Goal: Check status: Check status

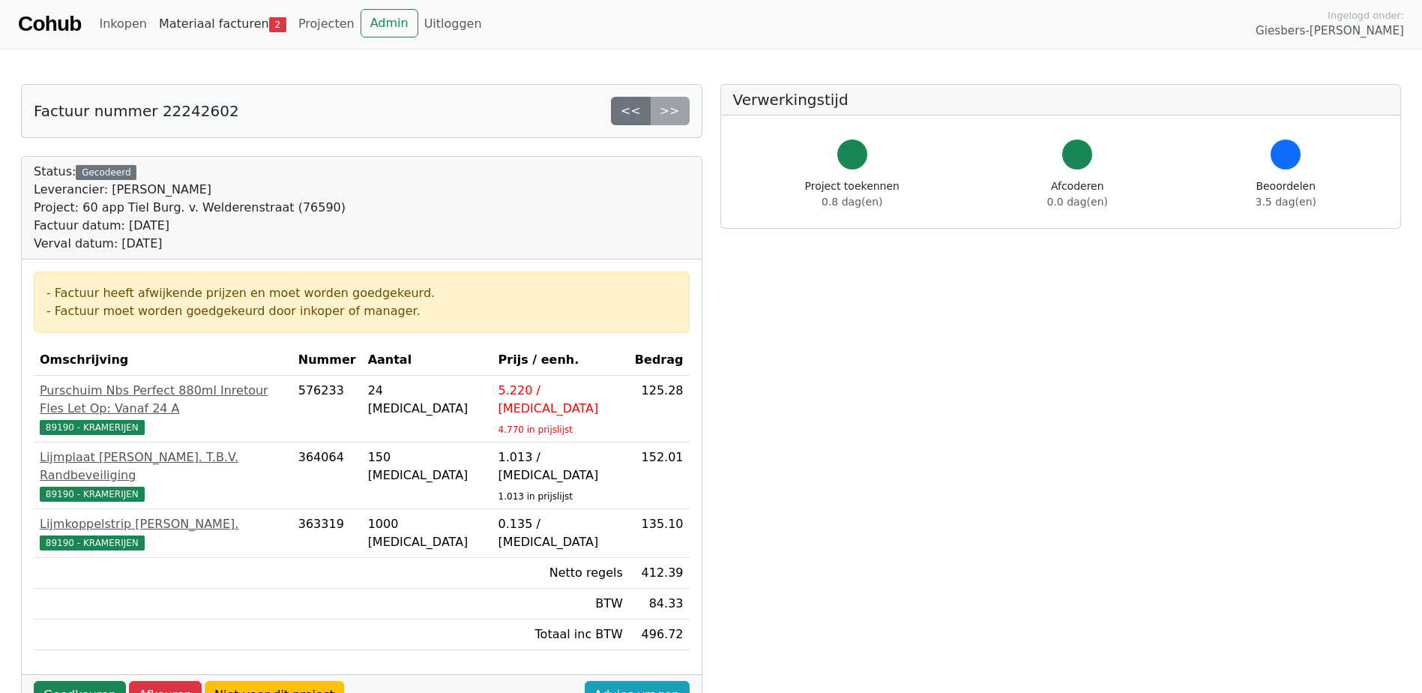
click at [213, 21] on link "Materiaal facturen 2" at bounding box center [222, 24] width 139 height 30
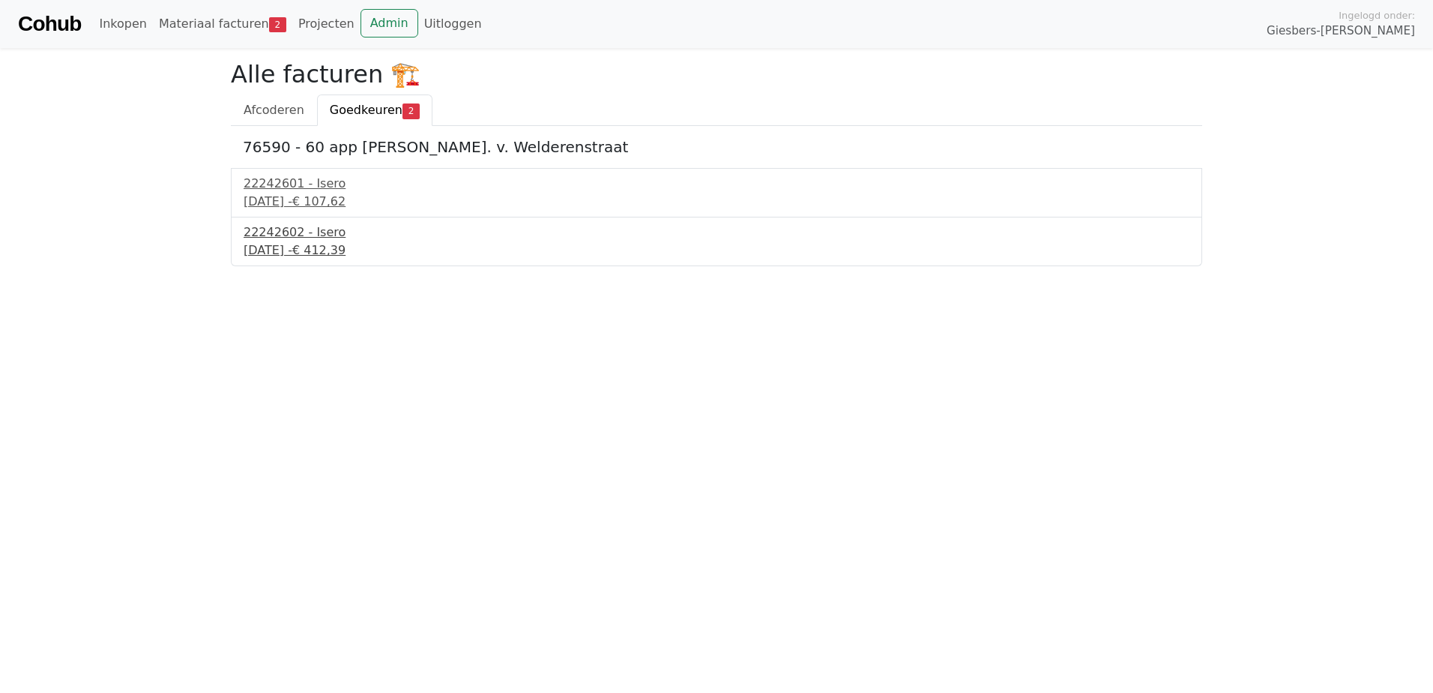
click at [325, 244] on div "[DATE] - € 412,39" at bounding box center [717, 250] width 946 height 18
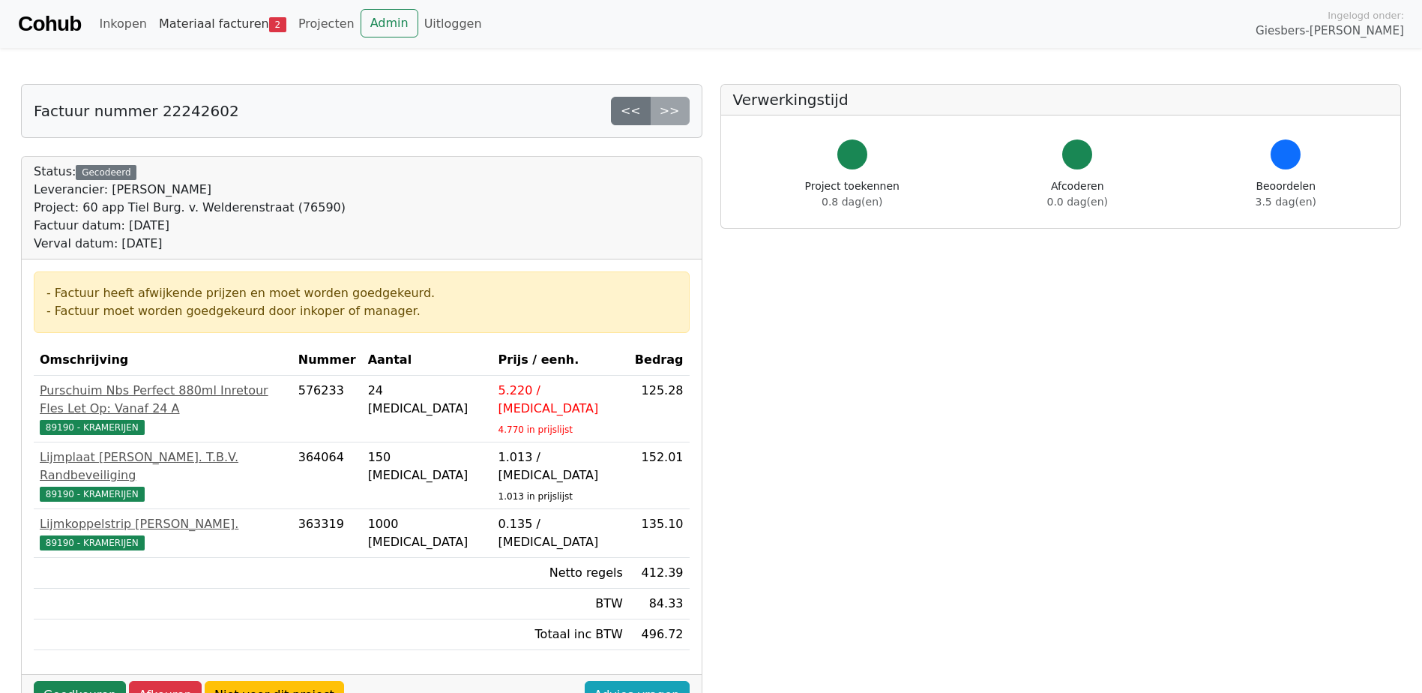
click at [225, 22] on link "Materiaal facturen 2" at bounding box center [222, 24] width 139 height 30
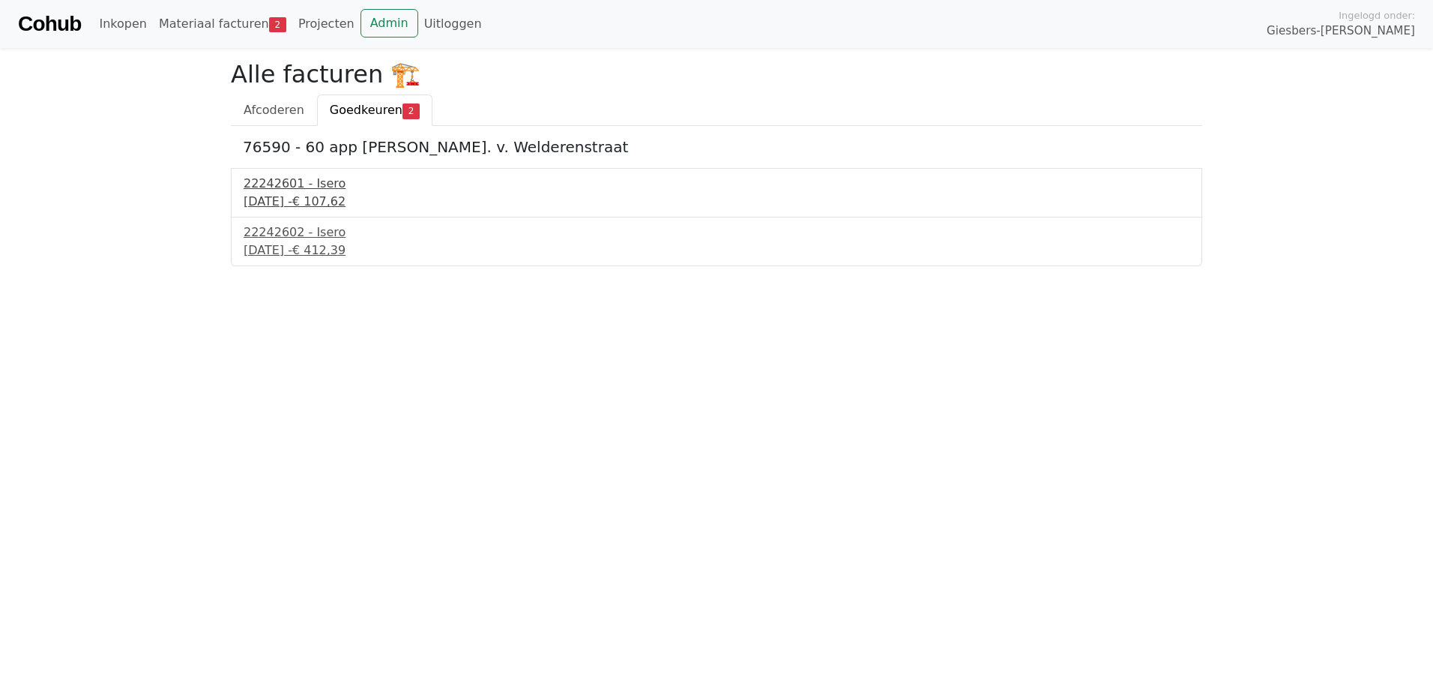
click at [326, 195] on div "[DATE] - € 107,62" at bounding box center [717, 202] width 946 height 18
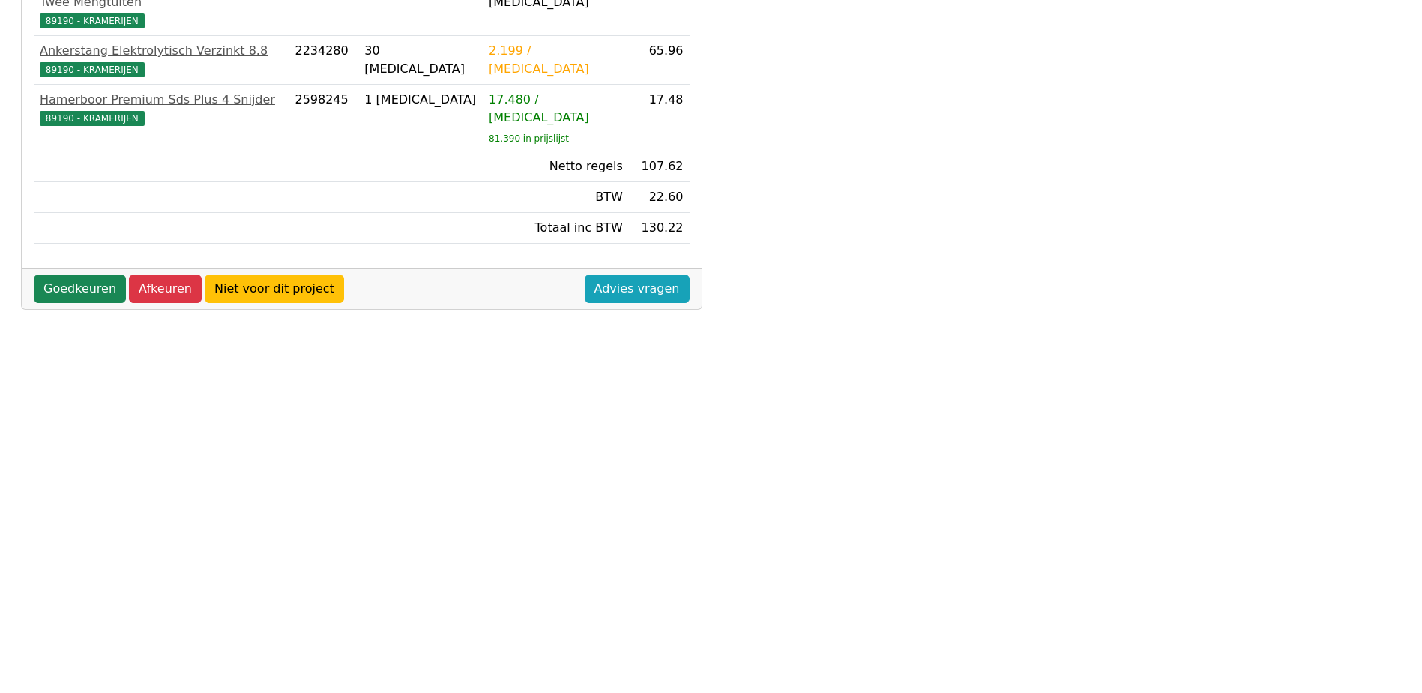
scroll to position [419, 0]
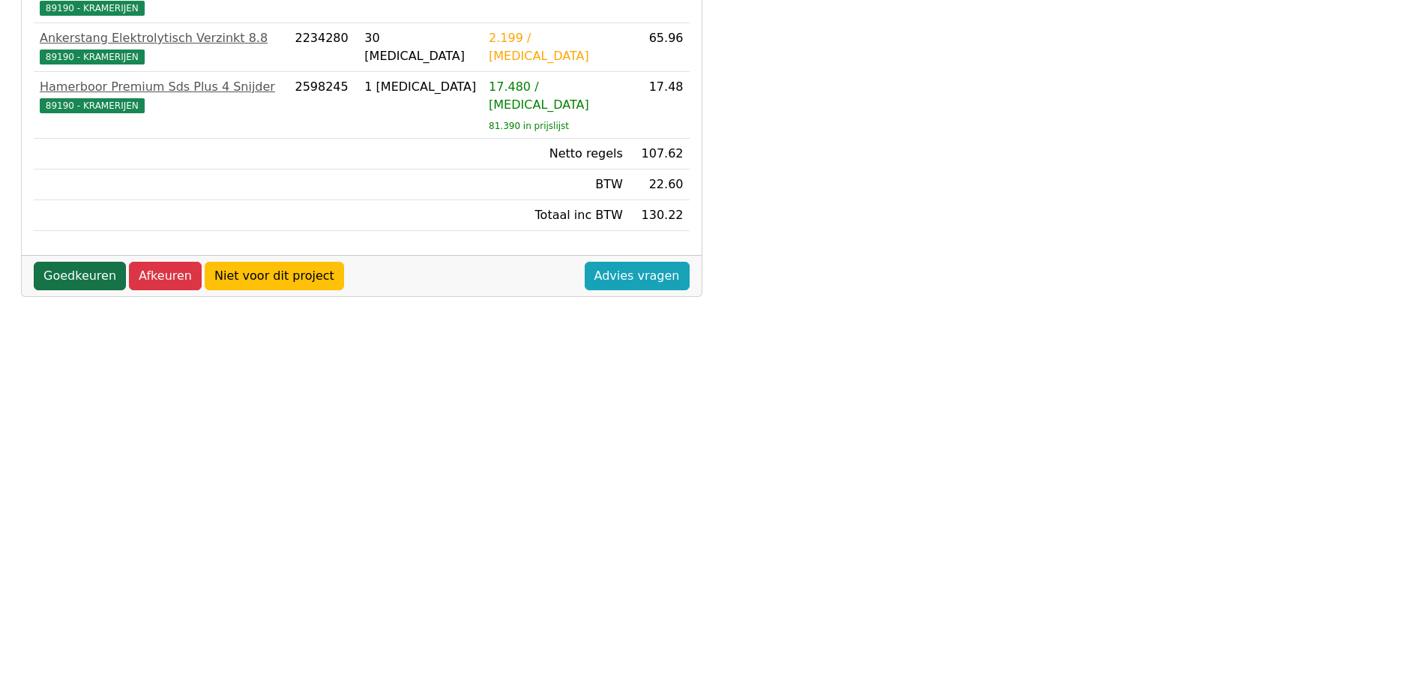
click at [68, 262] on link "Goedkeuren" at bounding box center [80, 276] width 92 height 28
